Goal: Obtain resource: Download file/media

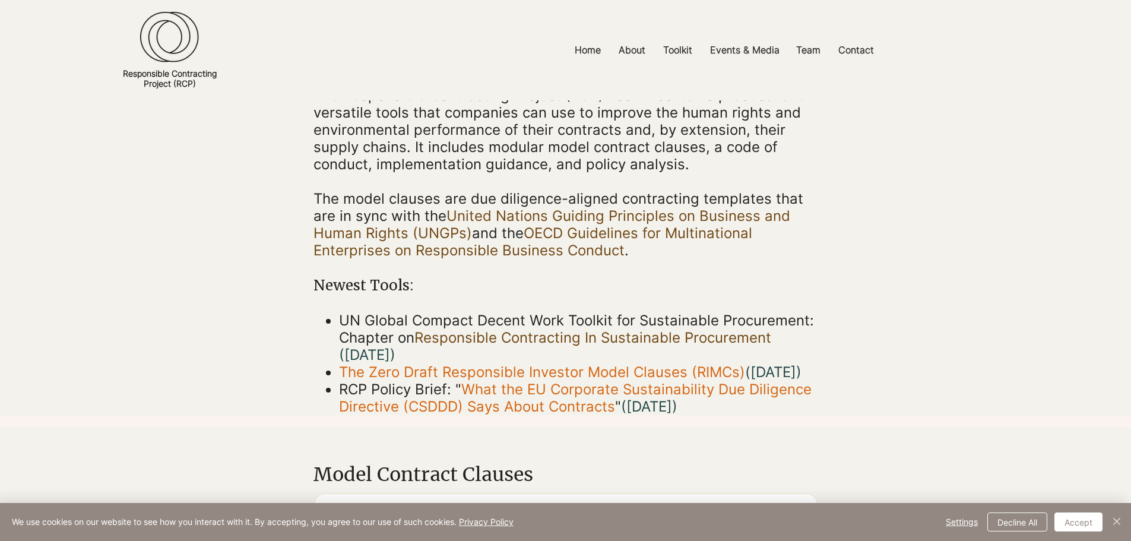
scroll to position [178, 0]
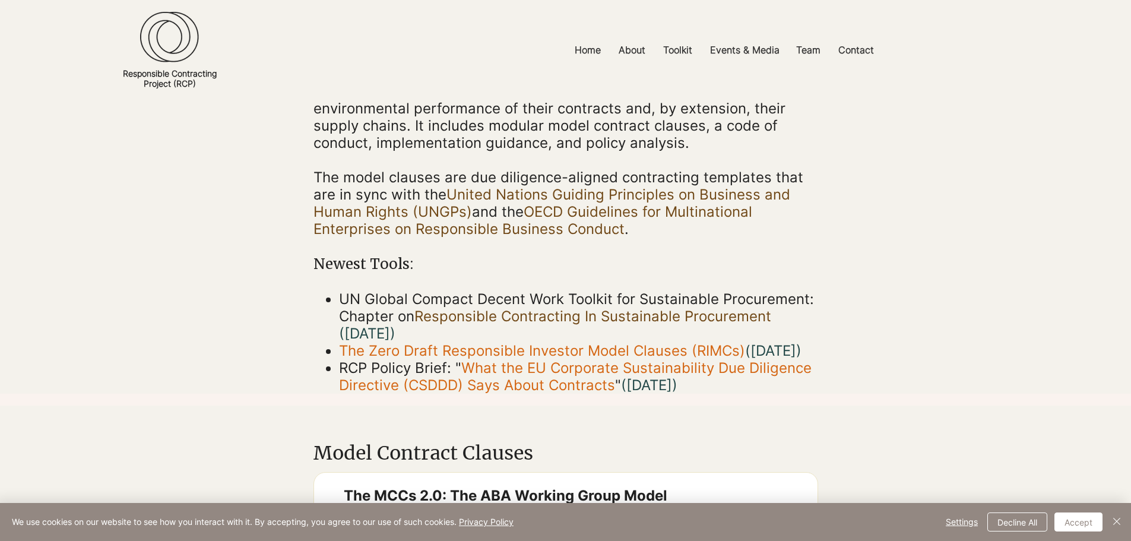
click at [486, 313] on link "Responsible Contracting In Sustainable Procurement" at bounding box center [592, 315] width 357 height 17
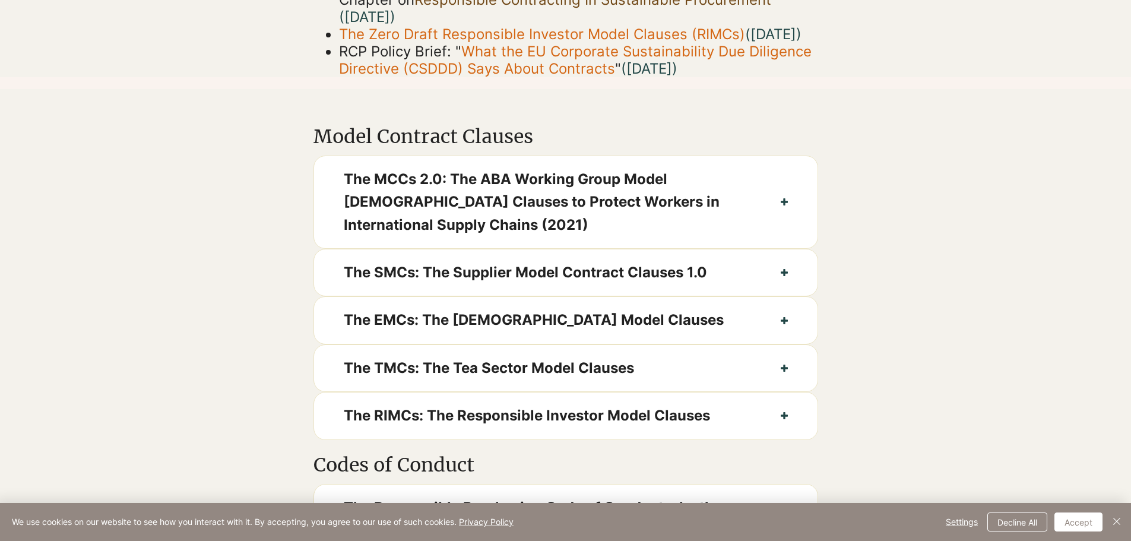
scroll to position [475, 0]
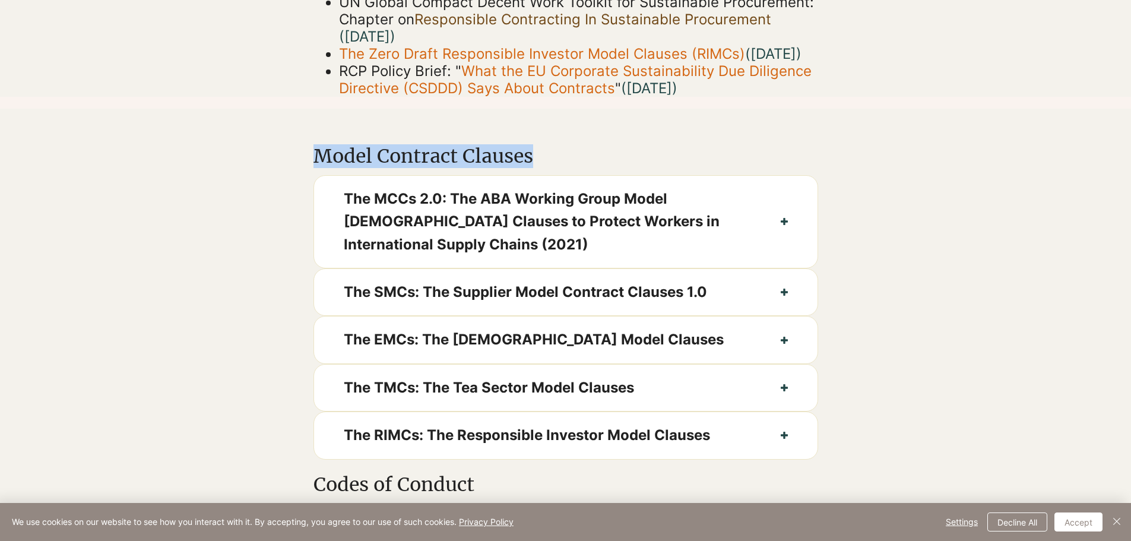
drag, startPoint x: 556, startPoint y: 196, endPoint x: 584, endPoint y: 170, distance: 38.6
click at [582, 168] on h2 "Model Contract Clauses" at bounding box center [464, 156] width 303 height 24
click at [583, 154] on div at bounding box center [565, 288] width 1131 height 358
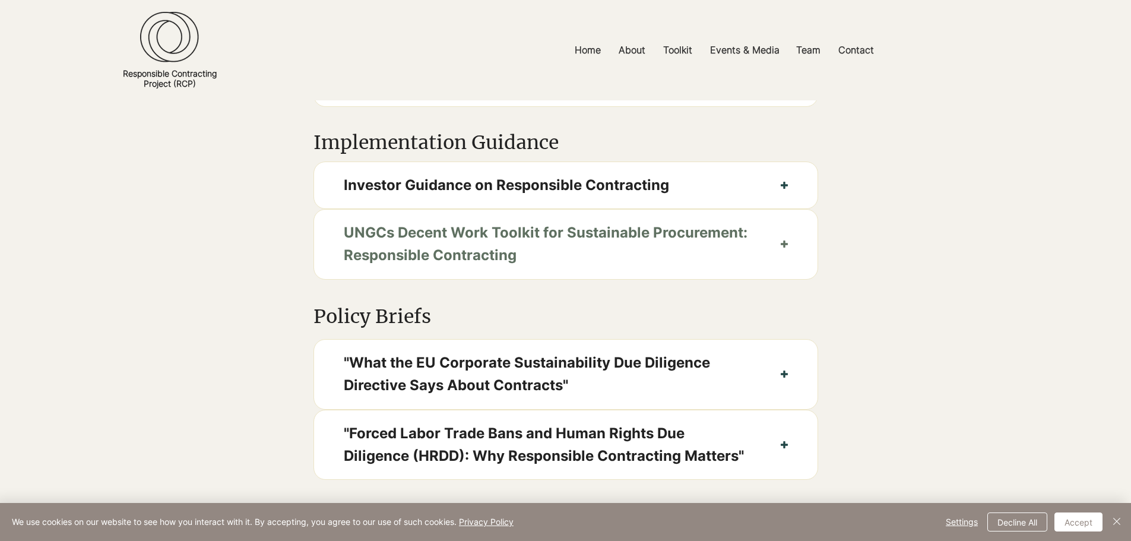
scroll to position [712, 0]
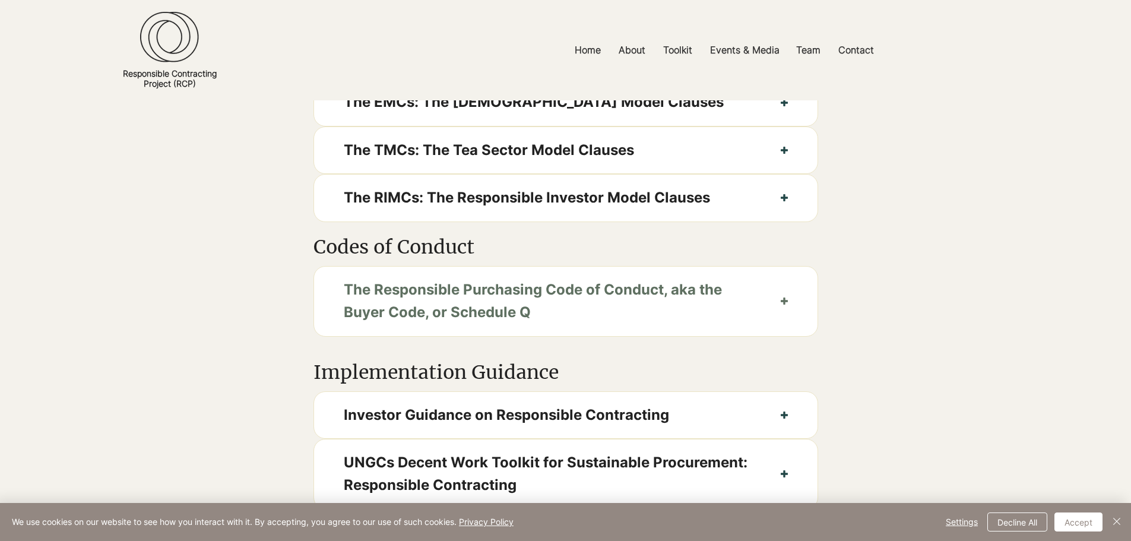
click at [754, 334] on button "The Responsible Purchasing Code of Conduct, aka the Buyer Code, or Schedule Q" at bounding box center [565, 300] width 503 height 69
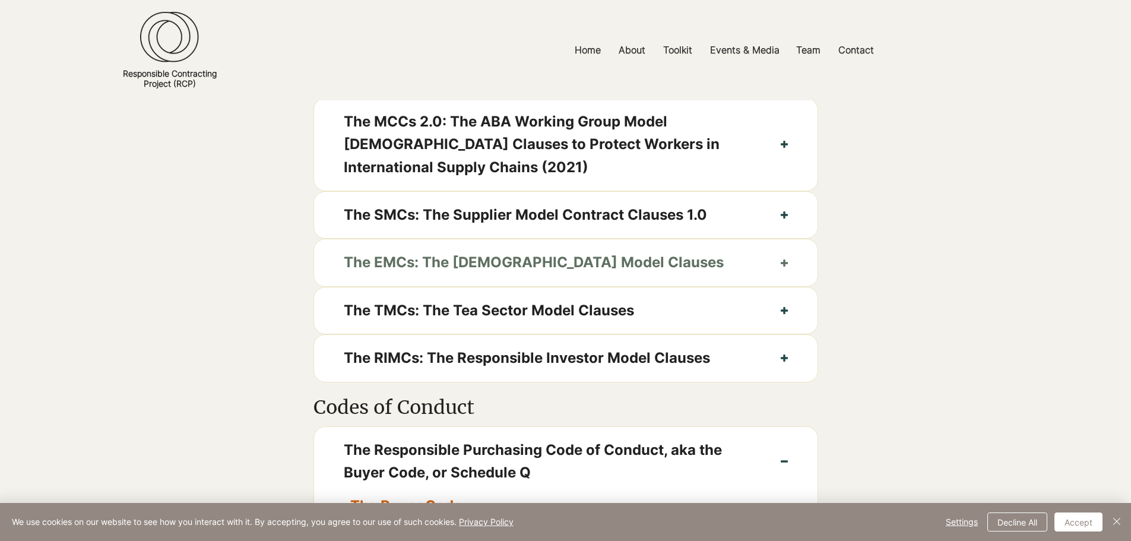
scroll to position [534, 0]
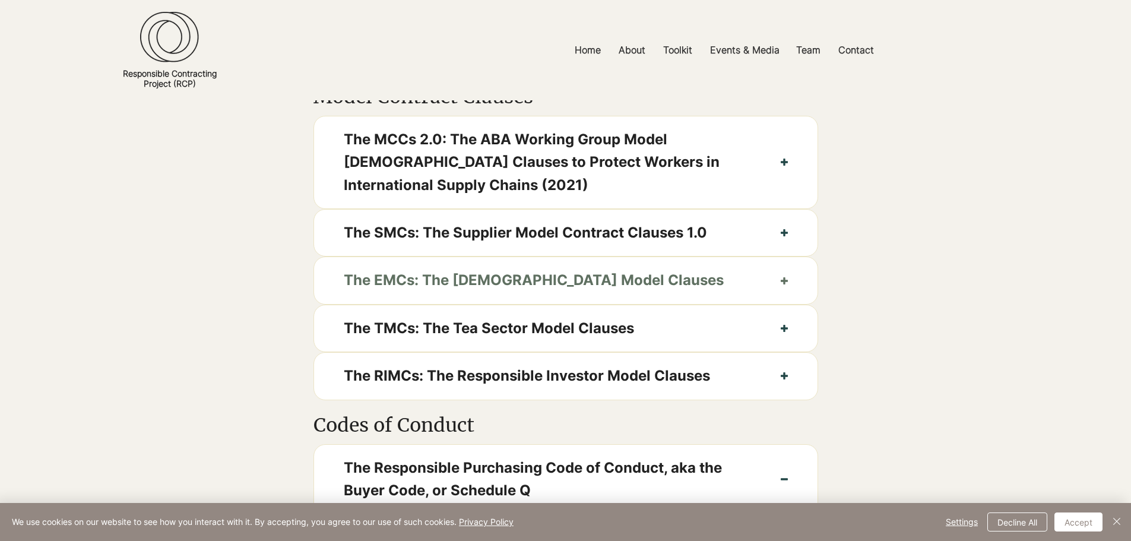
click at [729, 291] on span "The EMCs: The [DEMOGRAPHIC_DATA] Model Clauses" at bounding box center [547, 280] width 407 height 23
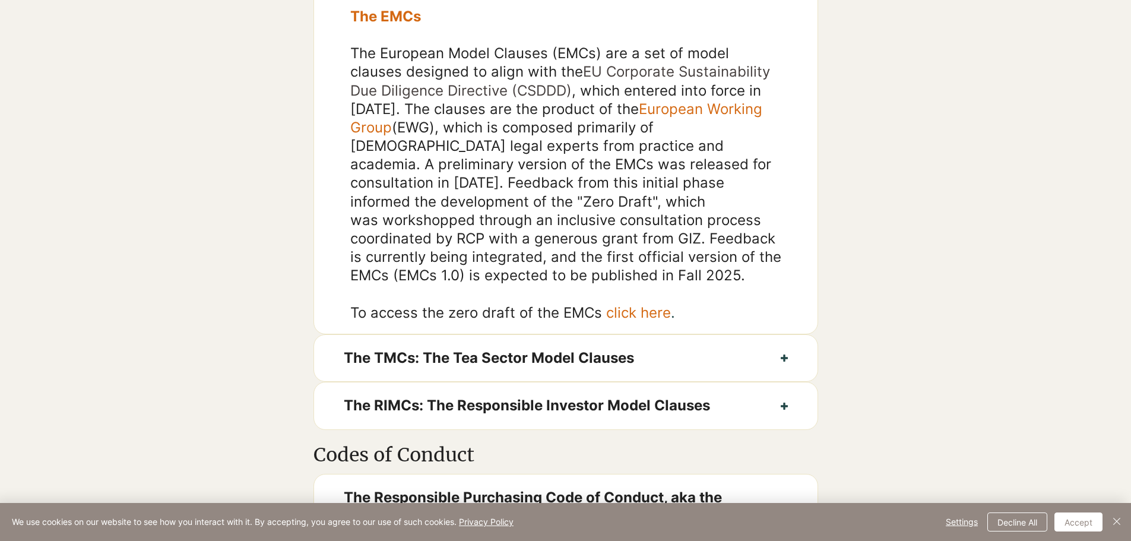
scroll to position [772, 0]
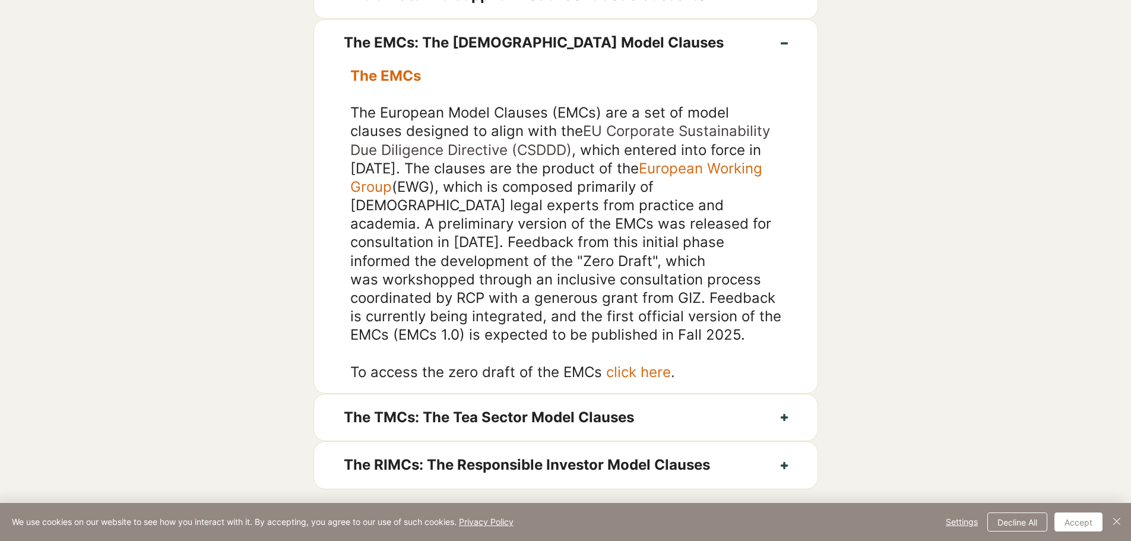
click at [621, 380] on link "click here" at bounding box center [638, 371] width 65 height 17
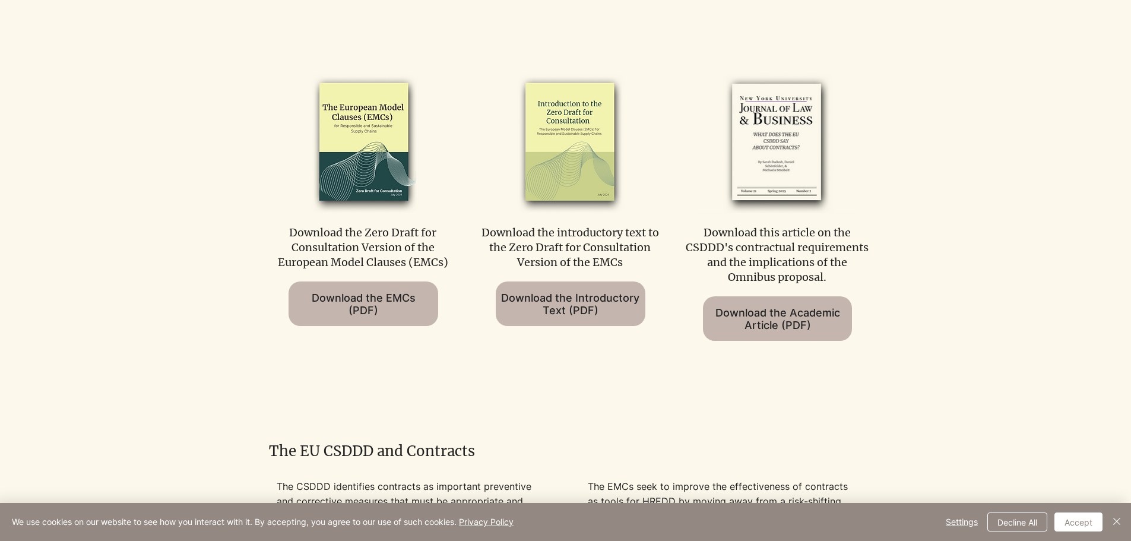
scroll to position [653, 0]
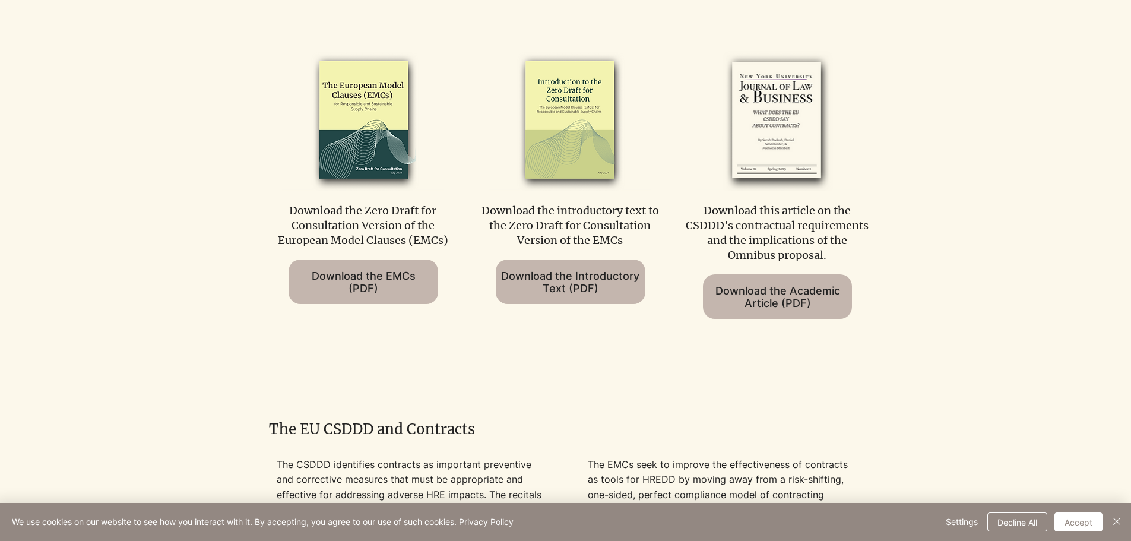
drag, startPoint x: 705, startPoint y: 208, endPoint x: 834, endPoint y: 255, distance: 137.4
click at [834, 255] on p "Download this article on the CSDDD's contractual requirements and the implicati…" at bounding box center [777, 233] width 186 height 60
click at [763, 225] on p "Download this article on the CSDDD's contractual requirements and the implicati…" at bounding box center [777, 233] width 186 height 60
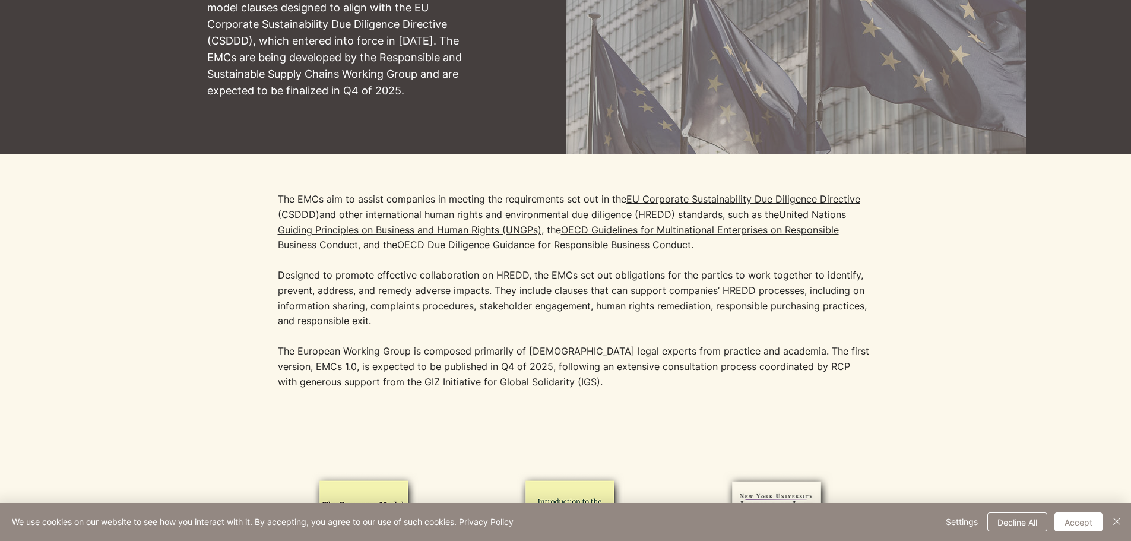
scroll to position [226, 0]
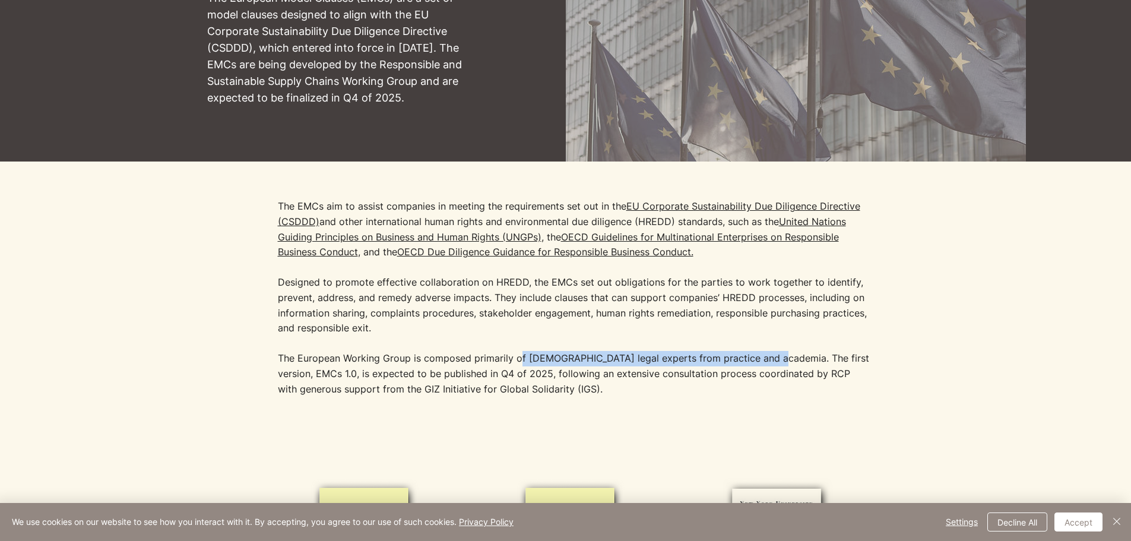
drag, startPoint x: 518, startPoint y: 356, endPoint x: 764, endPoint y: 362, distance: 246.4
click at [764, 362] on p "The European Working Group is composed primarily of [DEMOGRAPHIC_DATA] legal ex…" at bounding box center [575, 374] width 594 height 46
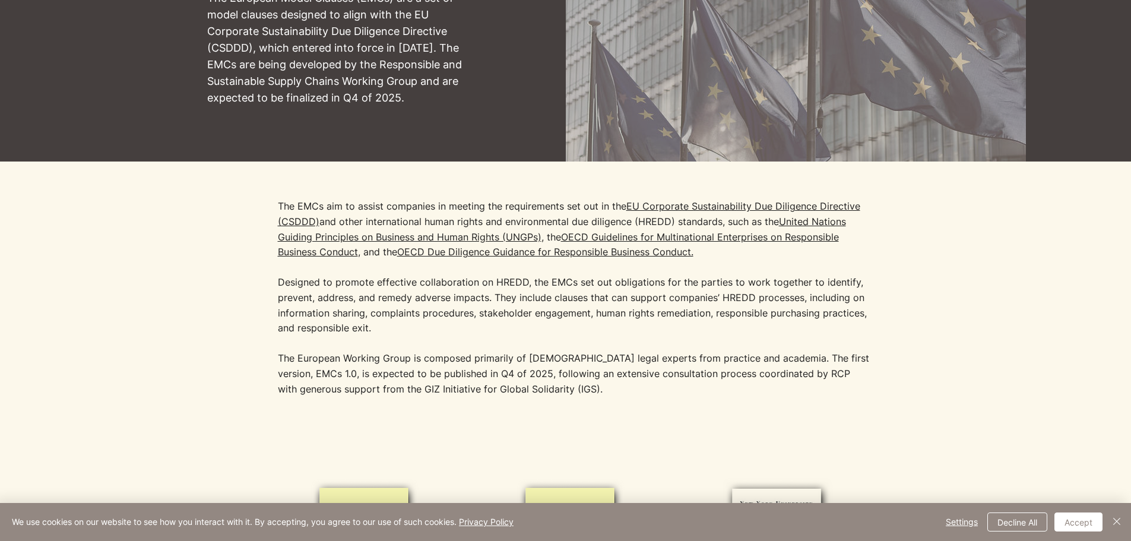
click at [513, 385] on p "The European Working Group is composed primarily of [DEMOGRAPHIC_DATA] legal ex…" at bounding box center [575, 374] width 594 height 46
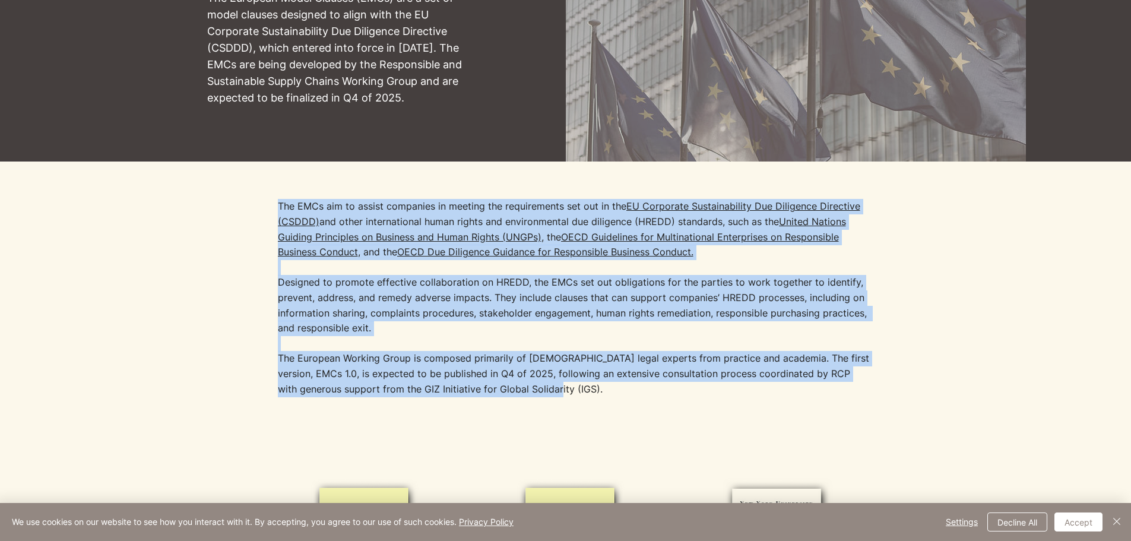
drag, startPoint x: 534, startPoint y: 387, endPoint x: 262, endPoint y: 215, distance: 321.4
click at [263, 221] on div "The EMCs aim to assist companies in meeting the requirements set out in the [GE…" at bounding box center [566, 295] width 920 height 268
click at [241, 221] on div at bounding box center [566, 295] width 920 height 268
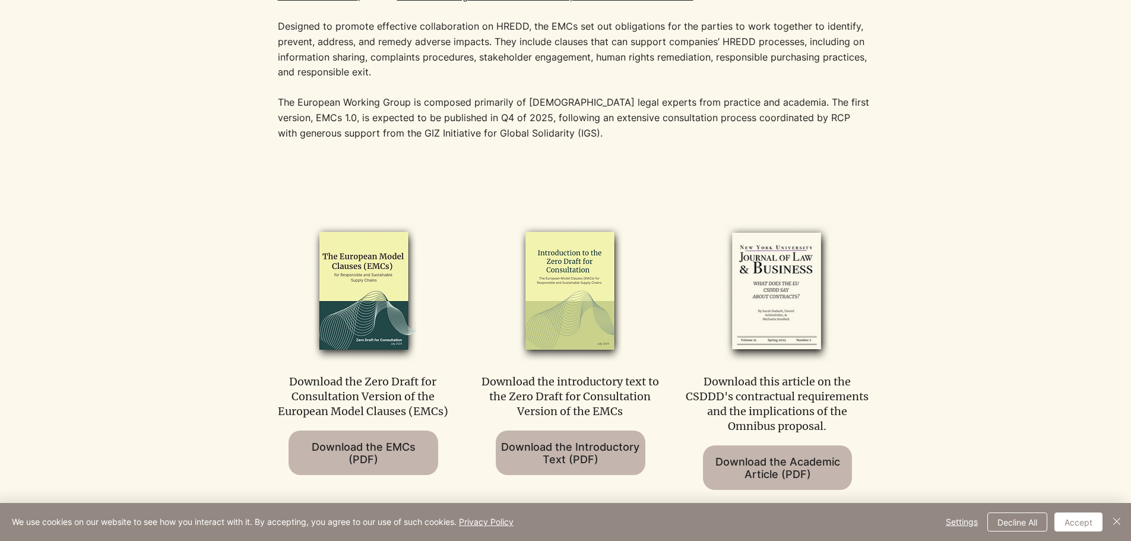
scroll to position [486, 0]
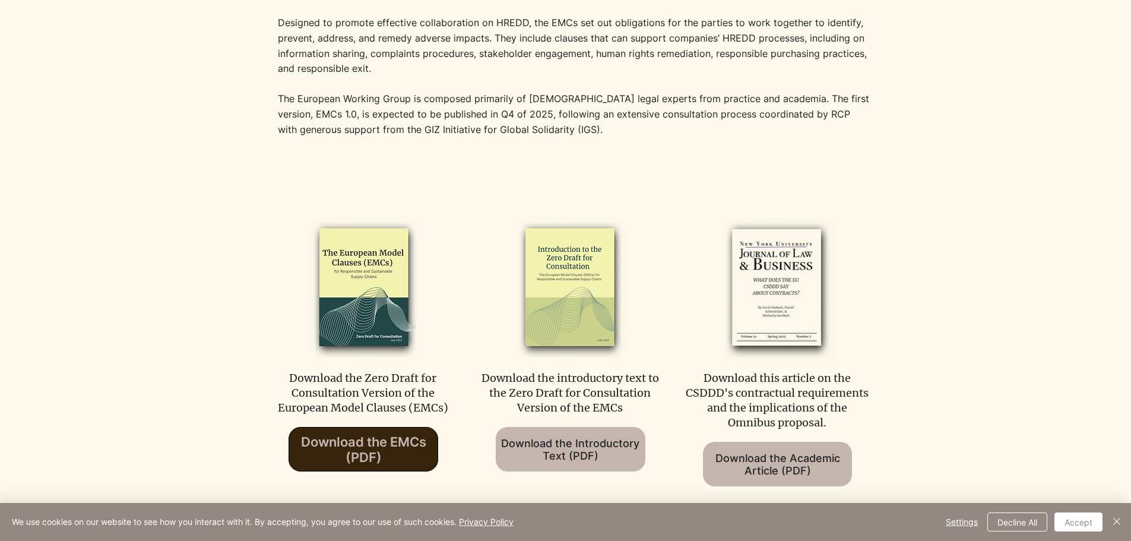
click at [398, 454] on span "Download the EMCs (PDF)" at bounding box center [363, 449] width 125 height 31
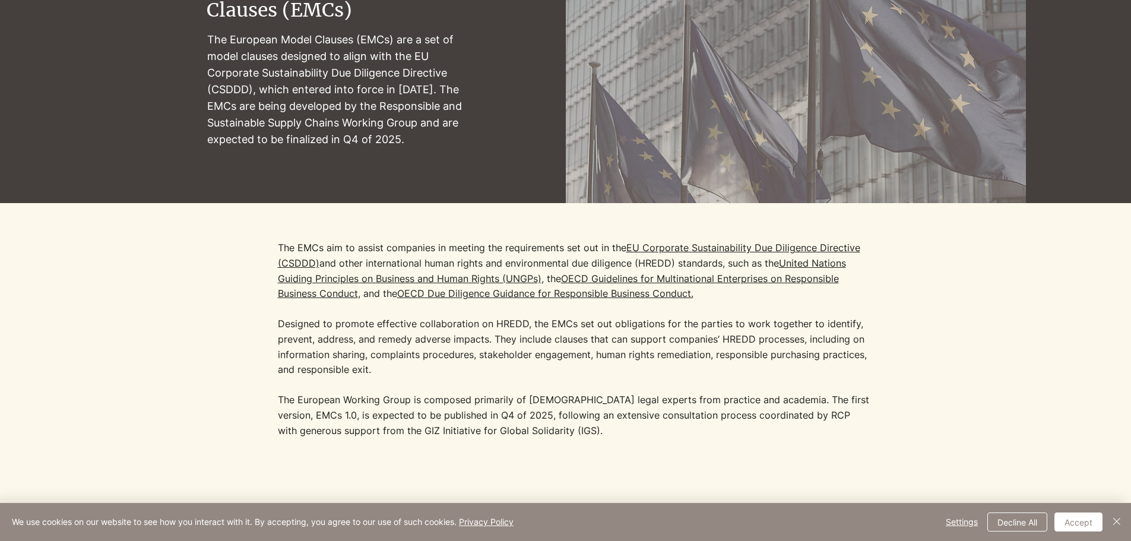
scroll to position [188, 0]
